Goal: Information Seeking & Learning: Learn about a topic

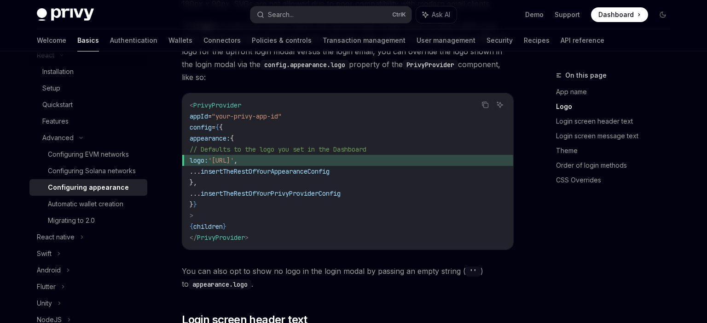
scroll to position [486, 0]
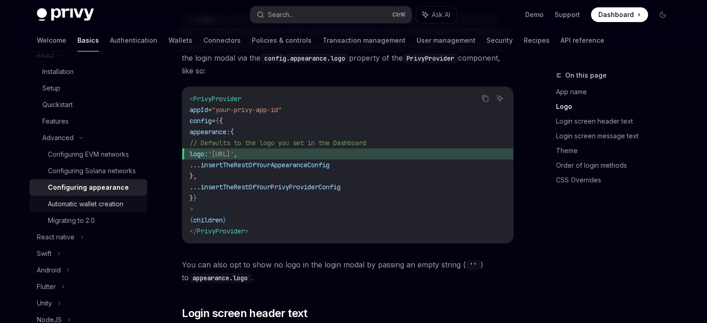
click at [110, 202] on div "Automatic wallet creation" at bounding box center [85, 204] width 75 height 11
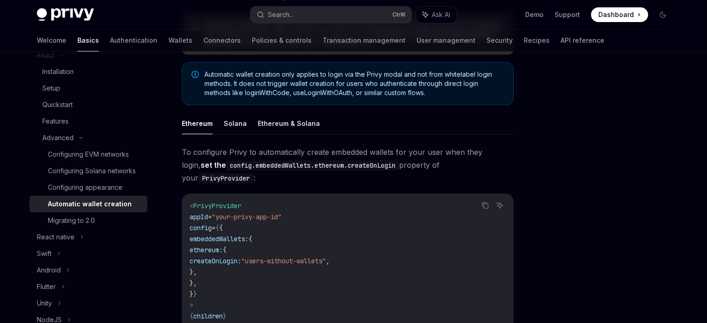
scroll to position [144, 0]
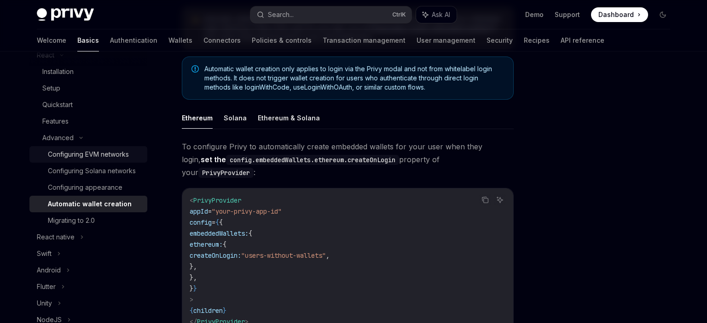
click at [111, 151] on div "Configuring EVM networks" at bounding box center [88, 154] width 81 height 11
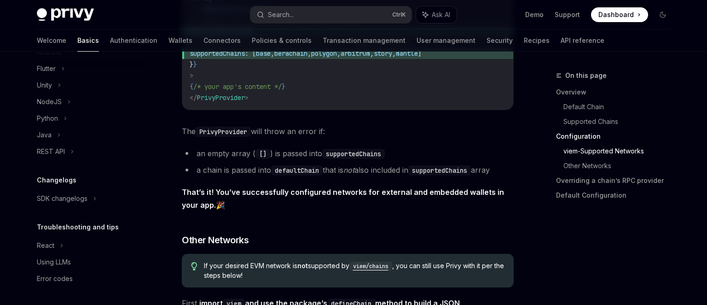
scroll to position [1360, 0]
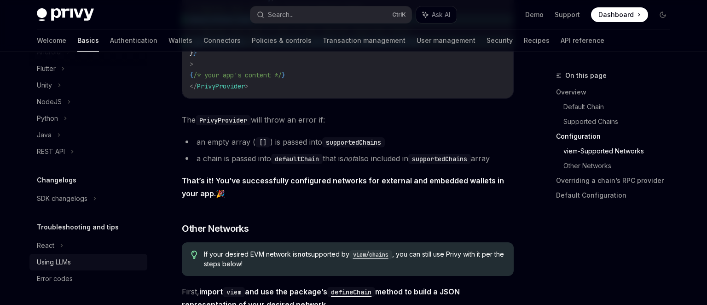
click at [71, 264] on div "Using LLMs" at bounding box center [54, 261] width 34 height 11
type textarea "*"
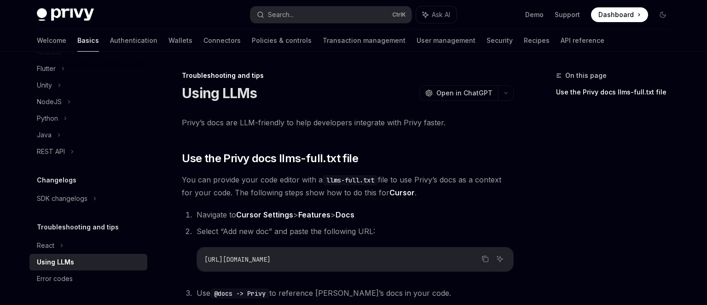
click at [271, 261] on span "[URL][DOMAIN_NAME]" at bounding box center [237, 259] width 66 height 8
click at [487, 258] on icon "Copy the contents from the code block" at bounding box center [484, 258] width 7 height 7
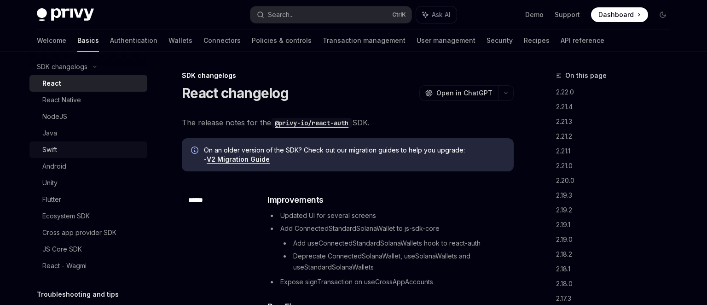
scroll to position [509, 0]
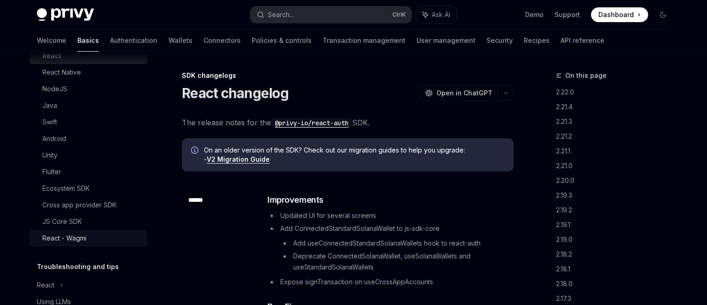
click at [70, 238] on div "React - Wagmi" at bounding box center [64, 237] width 44 height 11
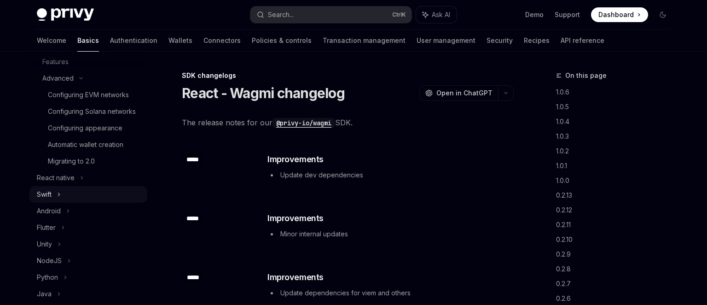
scroll to position [85, 0]
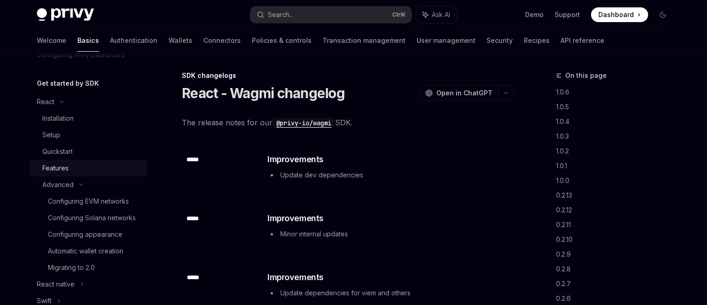
click at [72, 168] on div "Features" at bounding box center [91, 167] width 99 height 11
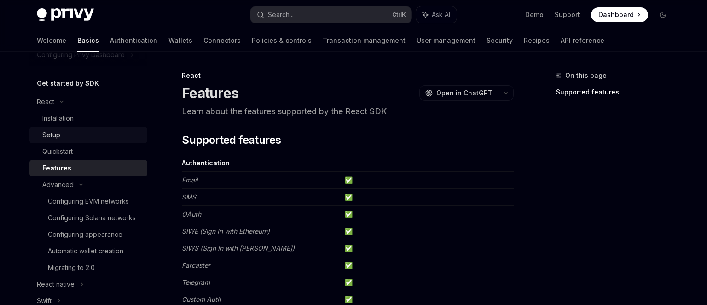
click at [56, 130] on div "Setup" at bounding box center [51, 134] width 18 height 11
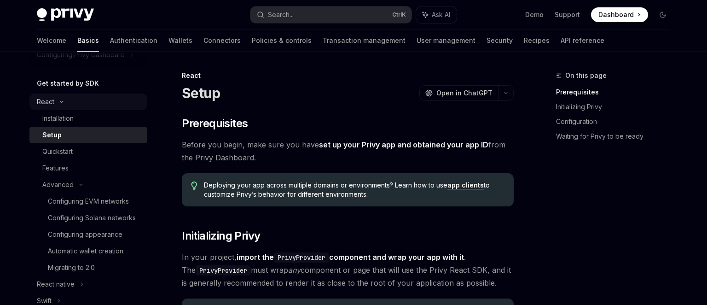
click at [58, 104] on div "React" at bounding box center [88, 101] width 118 height 17
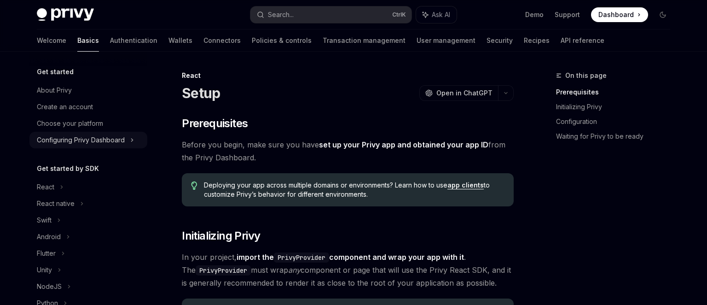
click at [95, 144] on div "Configuring Privy Dashboard" at bounding box center [81, 139] width 88 height 11
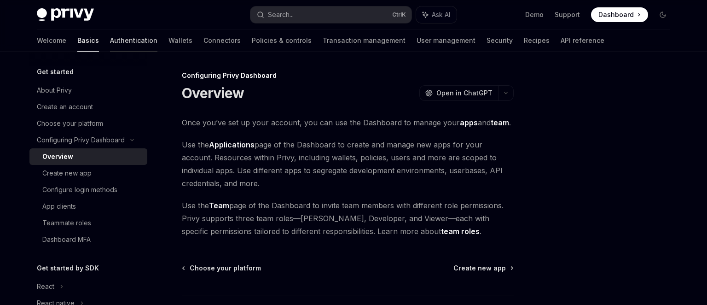
click at [110, 39] on link "Authentication" at bounding box center [133, 40] width 47 height 22
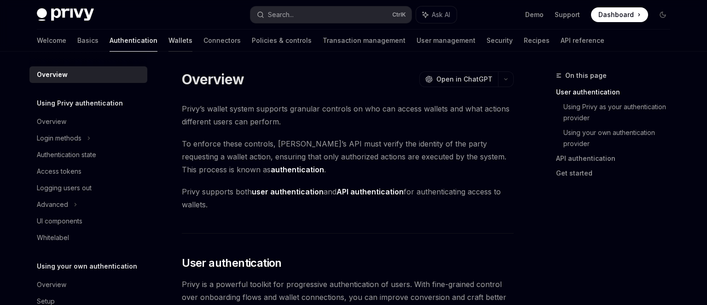
click at [168, 41] on link "Wallets" at bounding box center [180, 40] width 24 height 22
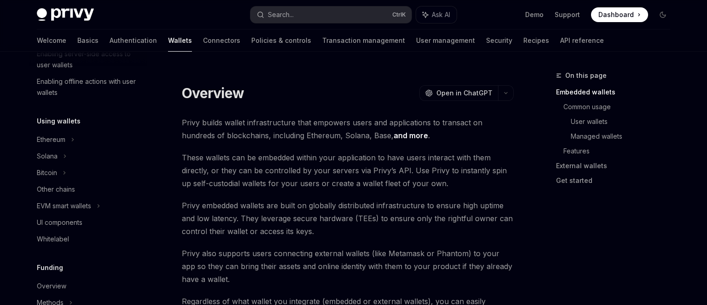
scroll to position [14, 0]
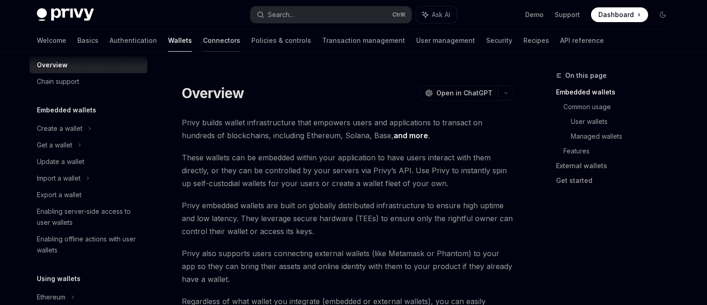
click at [203, 45] on link "Connectors" at bounding box center [221, 40] width 37 height 22
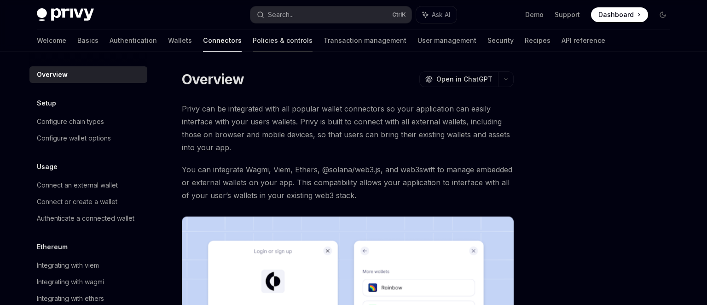
click at [253, 41] on link "Policies & controls" at bounding box center [283, 40] width 60 height 22
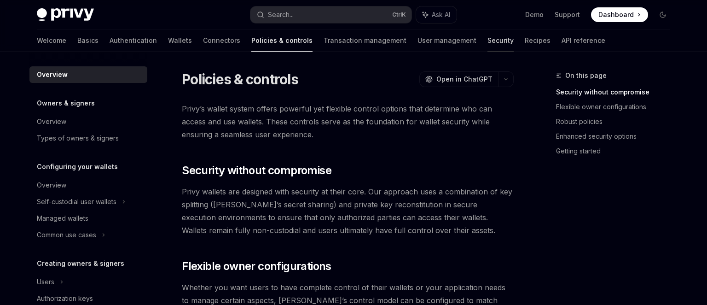
click at [487, 41] on link "Security" at bounding box center [500, 40] width 26 height 22
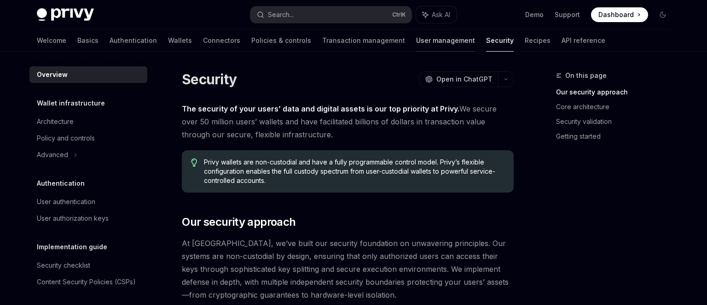
click at [416, 47] on link "User management" at bounding box center [445, 40] width 59 height 22
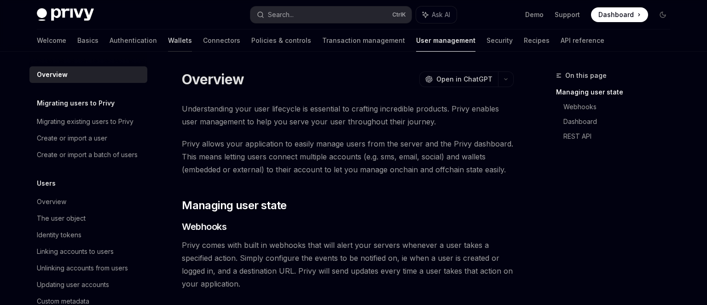
click at [168, 43] on link "Wallets" at bounding box center [180, 40] width 24 height 22
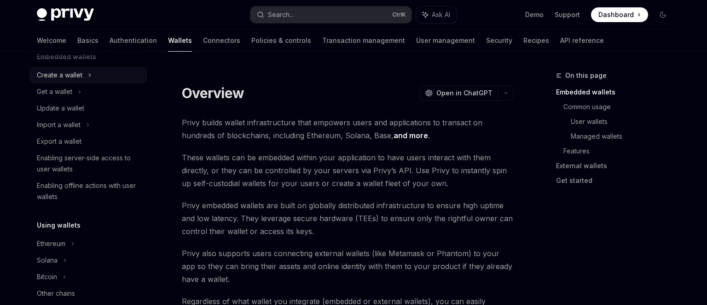
scroll to position [159, 0]
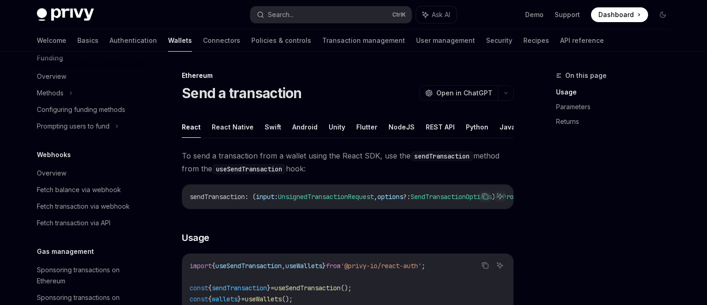
scroll to position [636, 0]
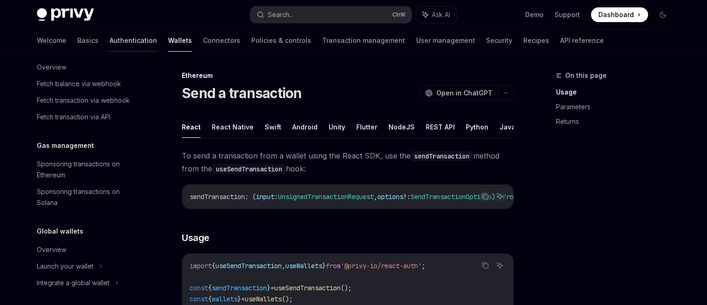
click at [109, 40] on link "Authentication" at bounding box center [132, 40] width 47 height 22
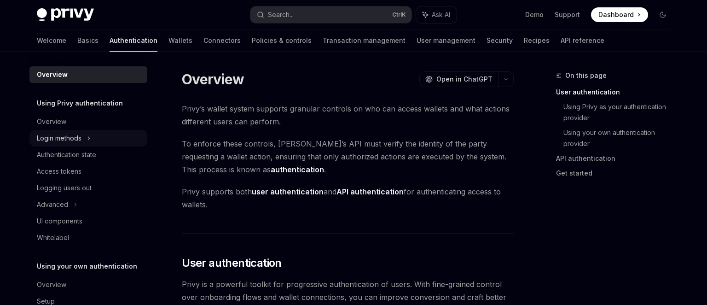
click at [117, 131] on div "Login methods" at bounding box center [88, 138] width 118 height 17
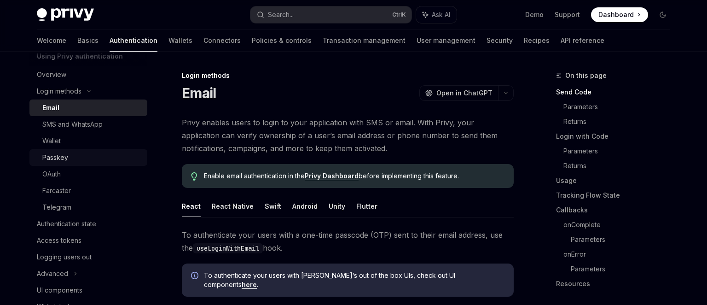
scroll to position [53, 0]
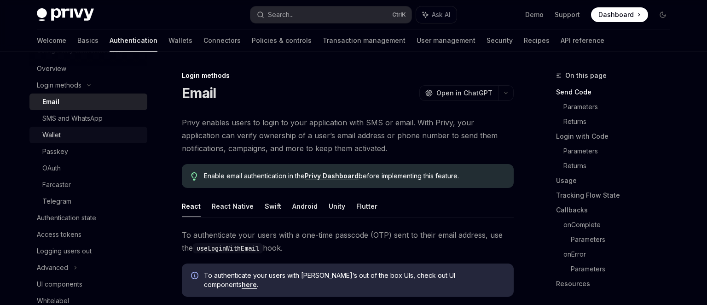
click at [90, 140] on div "Wallet" at bounding box center [91, 134] width 99 height 11
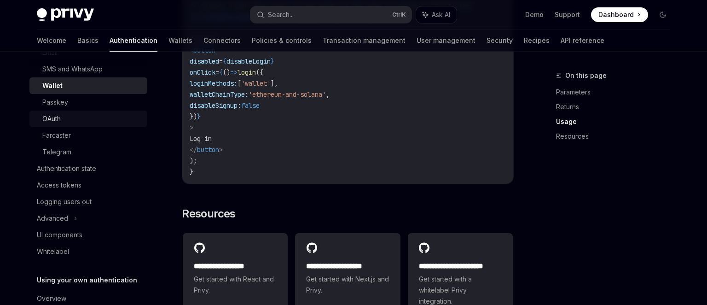
scroll to position [106, 0]
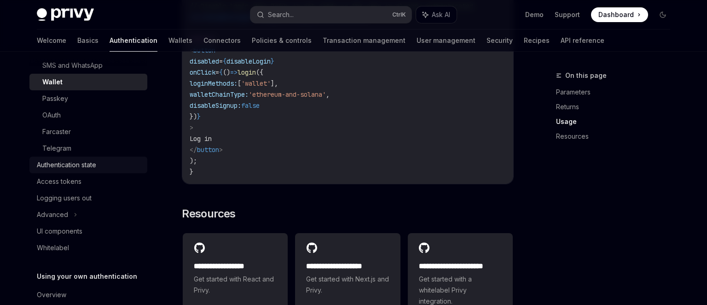
click at [95, 165] on div "Authentication state" at bounding box center [66, 164] width 59 height 11
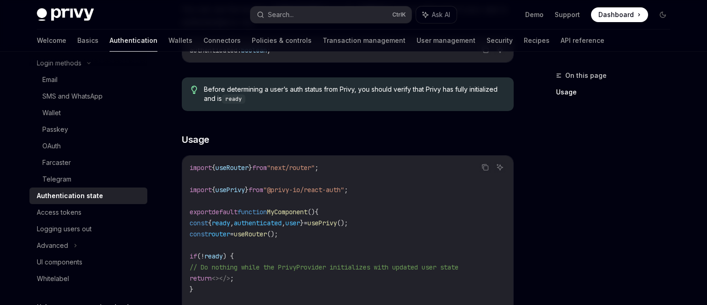
scroll to position [106, 0]
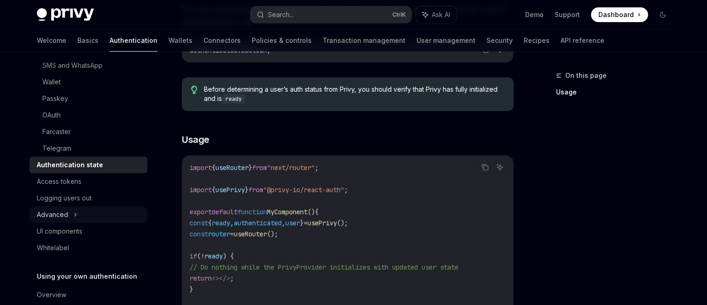
click at [89, 213] on div "Advanced" at bounding box center [88, 214] width 118 height 17
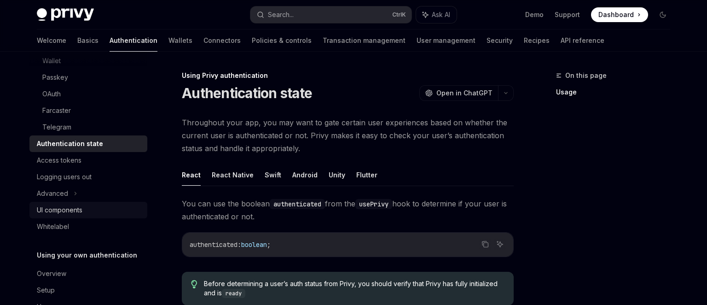
scroll to position [0, 0]
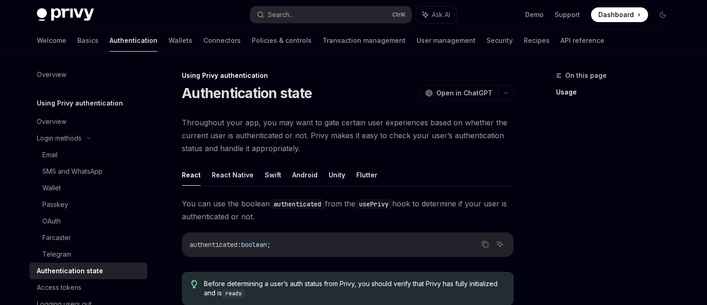
click at [601, 147] on div "On this page Usage" at bounding box center [607, 187] width 140 height 235
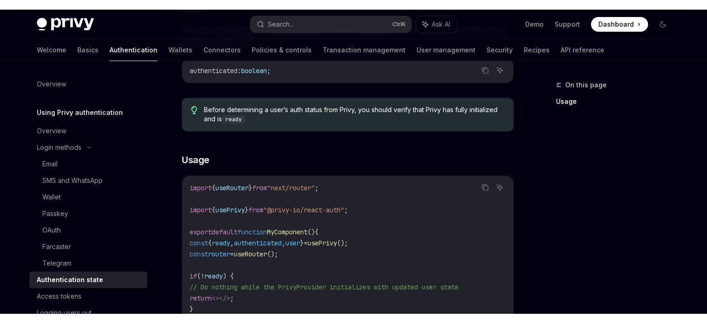
scroll to position [145, 0]
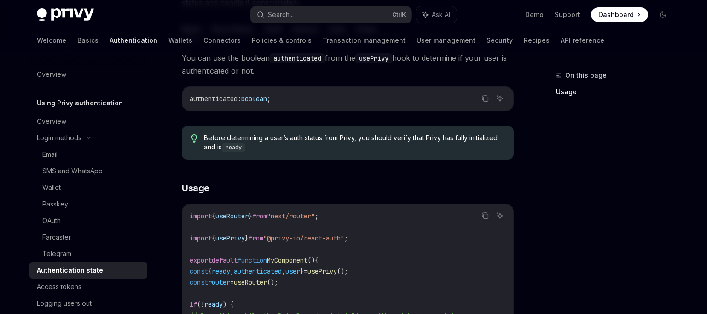
type textarea "*"
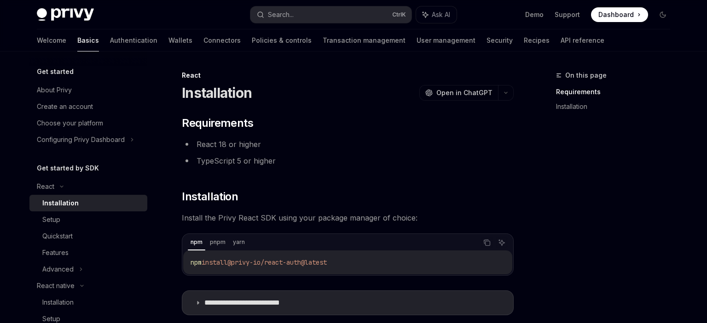
scroll to position [48, 0]
